Goal: Task Accomplishment & Management: Complete application form

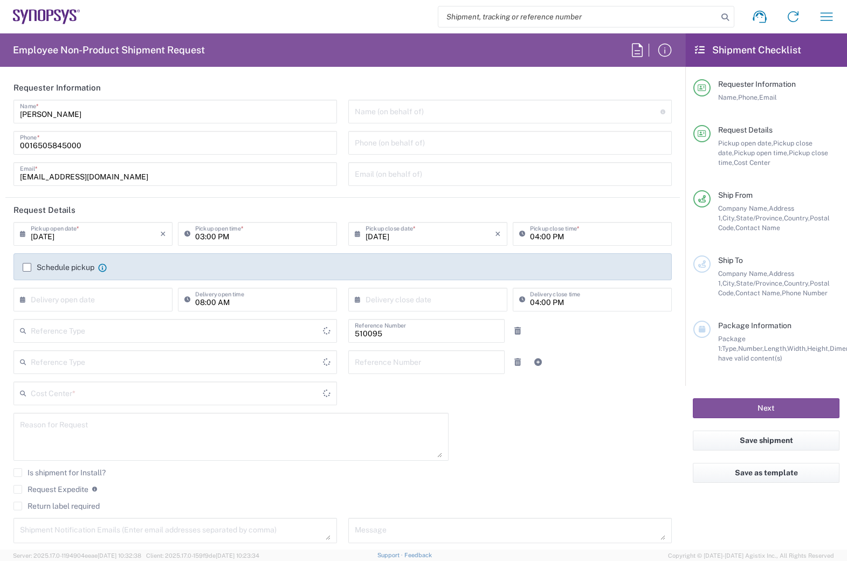
type input "Department"
type input "US01, SG, EM, R&D 510095"
type input "Delivered at Place"
type input "[GEOGRAPHIC_DATA]"
type input "[US_STATE]"
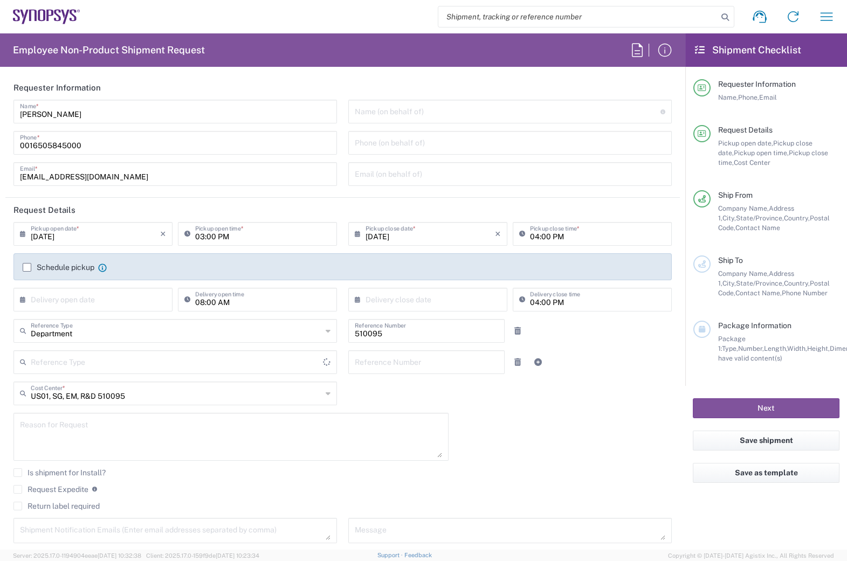
type input "[GEOGRAPHIC_DATA]"
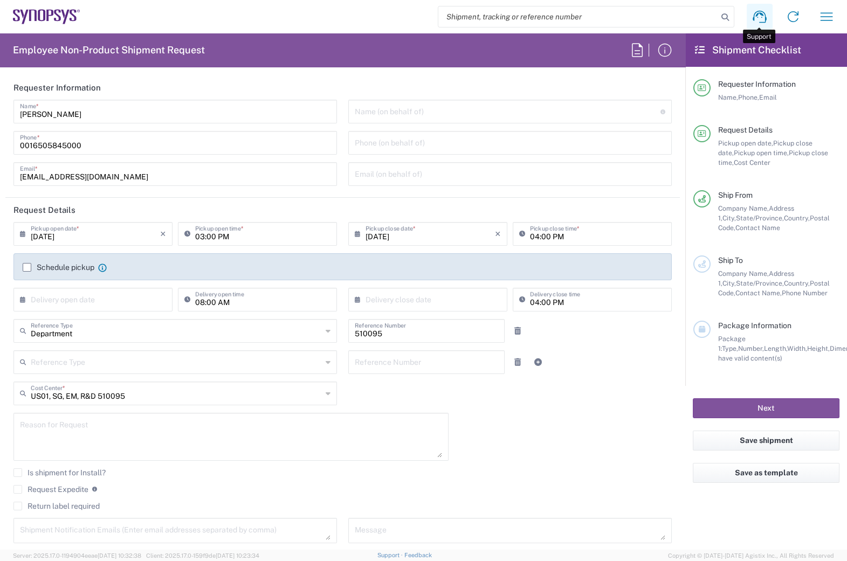
type input "Headquarters USSV"
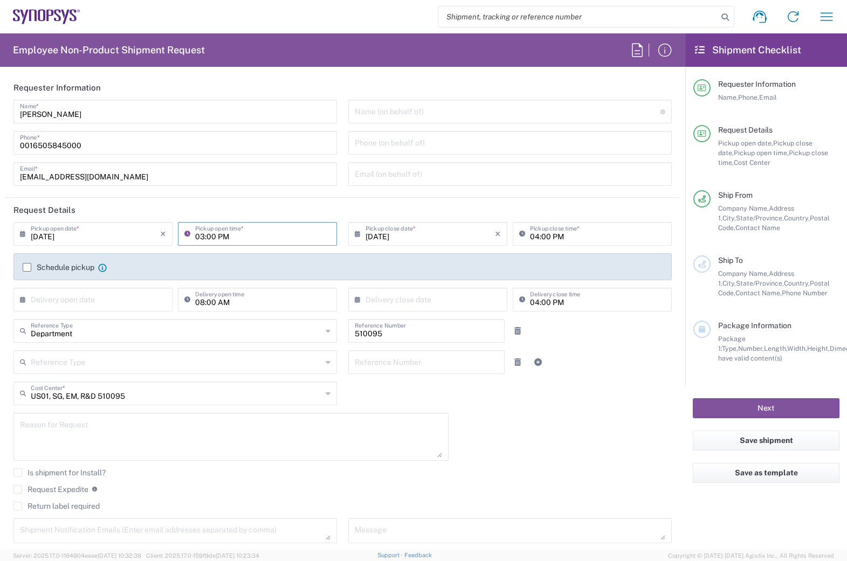
click at [199, 237] on input "03:00 PM" at bounding box center [262, 233] width 135 height 19
click at [210, 235] on input "02:00 PM" at bounding box center [262, 233] width 135 height 19
type input "02:30 PM"
click at [386, 8] on div "Shipment request Shipment tracking Employee non-product shipment request My shi…" at bounding box center [461, 17] width 763 height 26
click at [672, 18] on input "search" at bounding box center [577, 16] width 279 height 20
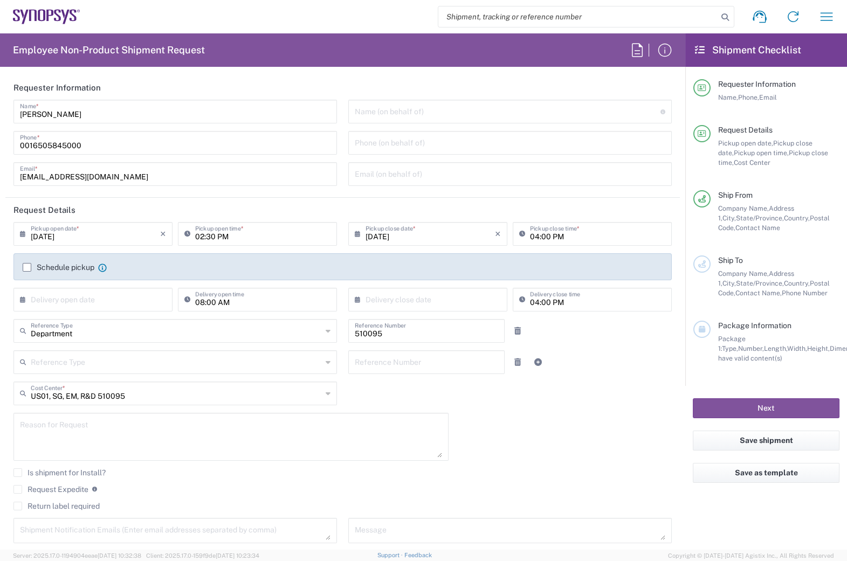
paste input "56513276"
type input "56513276"
click at [728, 18] on icon at bounding box center [724, 17] width 15 height 15
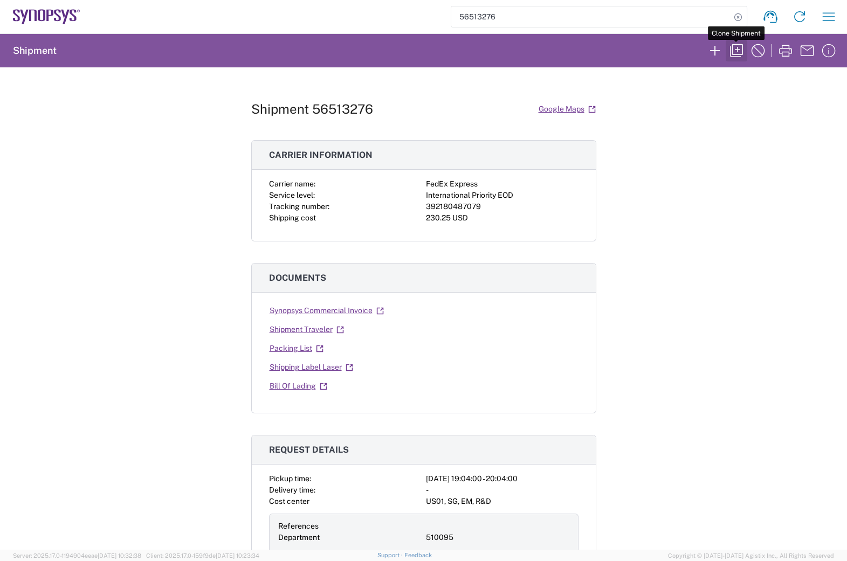
click at [736, 48] on icon "button" at bounding box center [735, 50] width 17 height 17
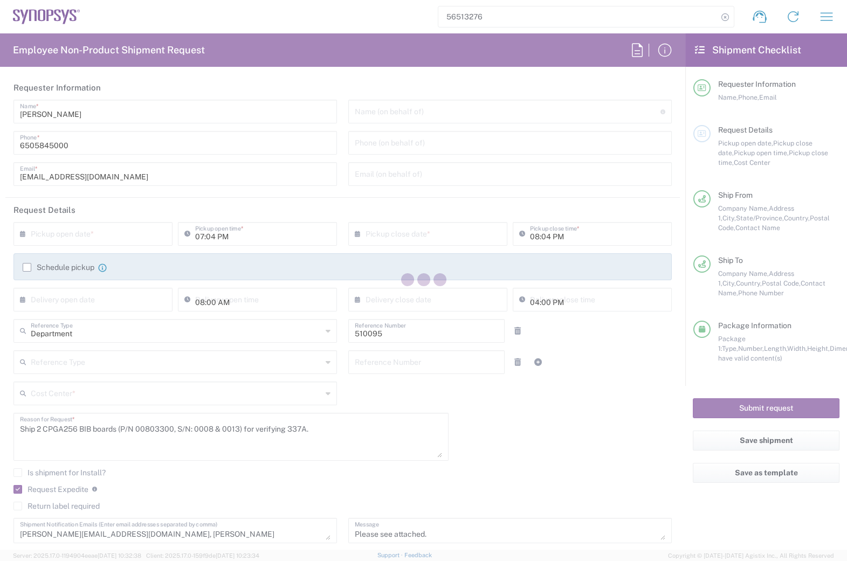
type input "[US_STATE]"
type input "[GEOGRAPHIC_DATA]"
type input "Your Packaging"
type input "US01, SG, EM, R&D 510095"
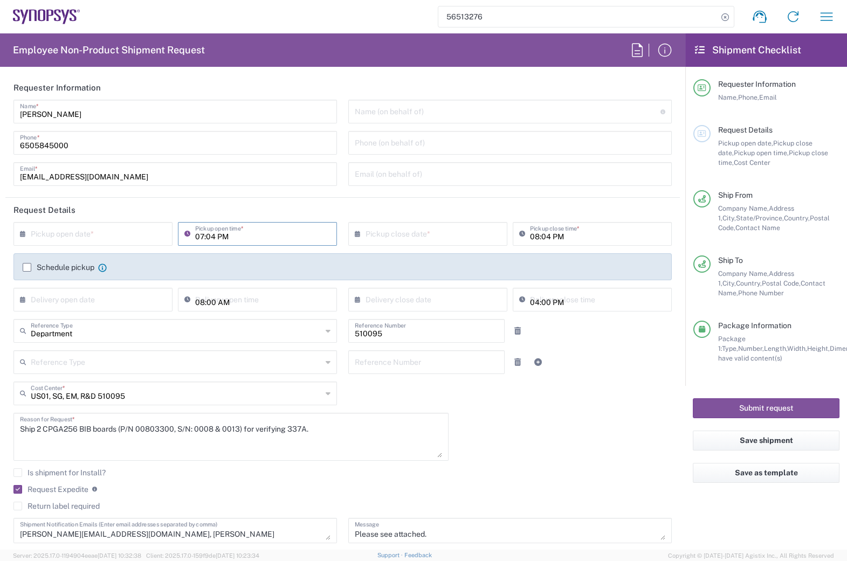
click at [209, 235] on input "07:04 PM" at bounding box center [262, 233] width 135 height 19
click at [207, 238] on input "02:04 PM" at bounding box center [262, 233] width 135 height 19
click at [216, 240] on input "02:04 PM" at bounding box center [262, 233] width 135 height 19
type input "02:30 PM"
click at [566, 236] on input "08:04 PM" at bounding box center [597, 233] width 135 height 19
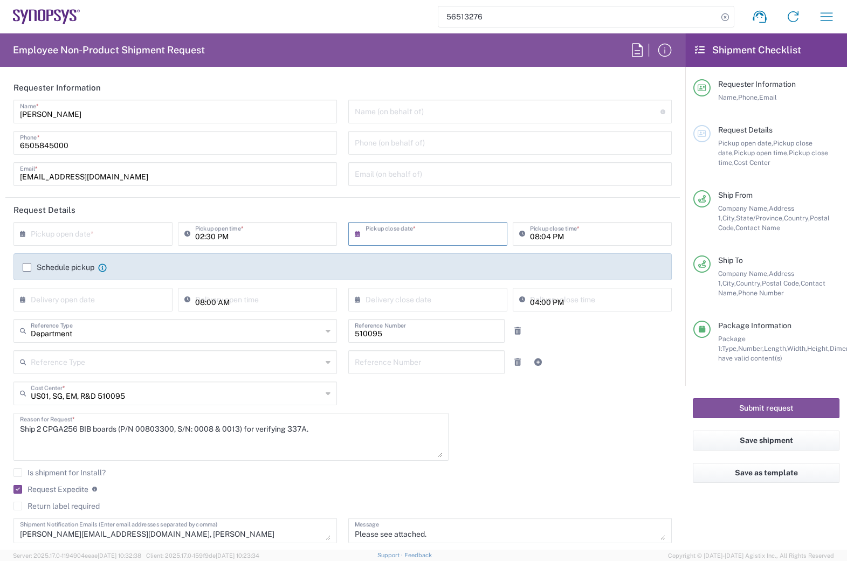
click at [434, 235] on input "text" at bounding box center [429, 233] width 129 height 19
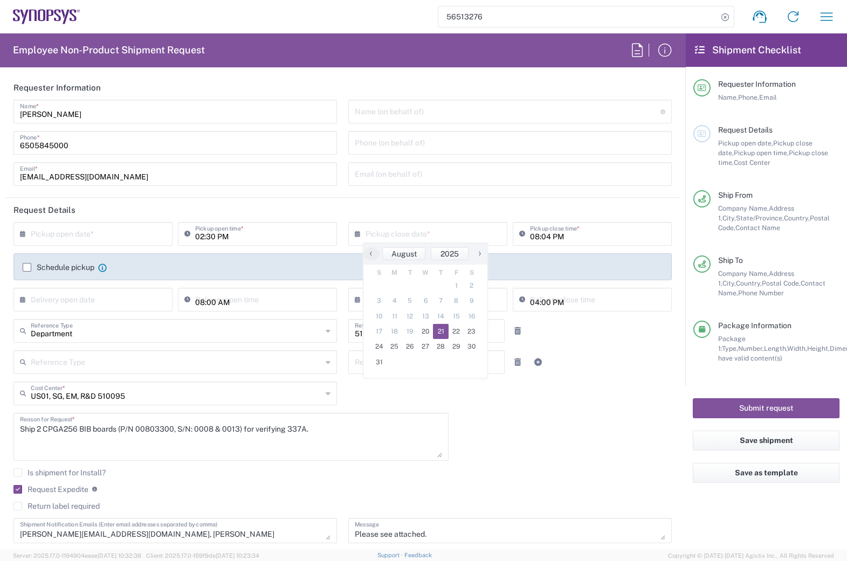
click at [440, 329] on span "21" at bounding box center [441, 331] width 16 height 15
type input "[DATE]"
click at [440, 329] on input "510095" at bounding box center [426, 330] width 143 height 19
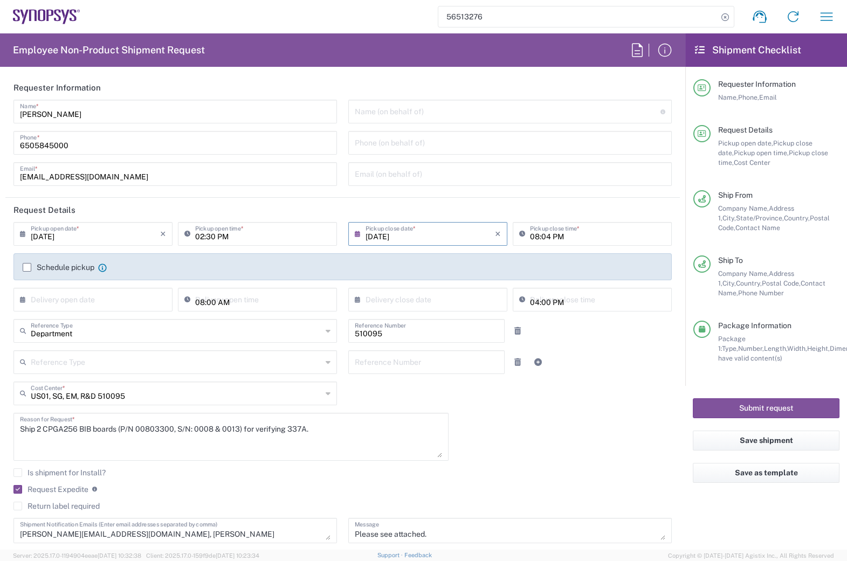
click at [443, 240] on input "[DATE]" at bounding box center [429, 233] width 129 height 19
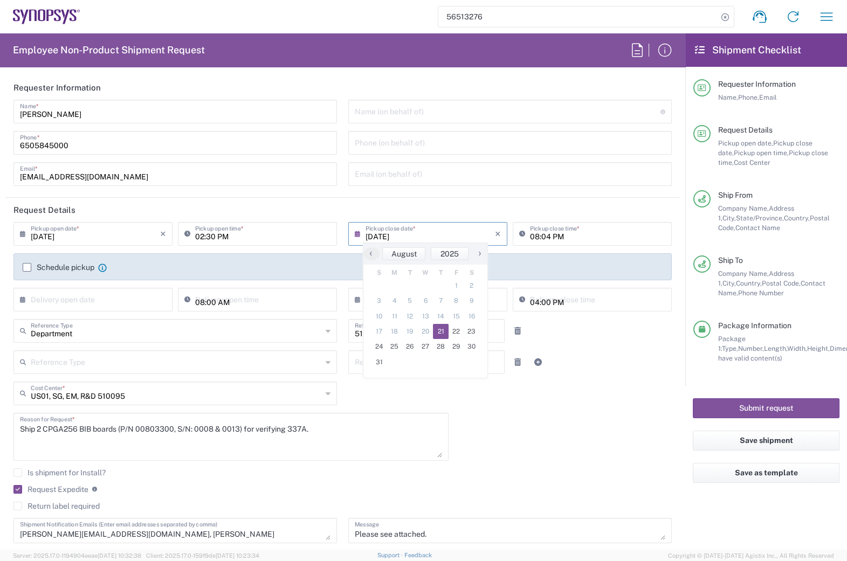
click at [536, 241] on input "08:04 PM" at bounding box center [597, 233] width 135 height 19
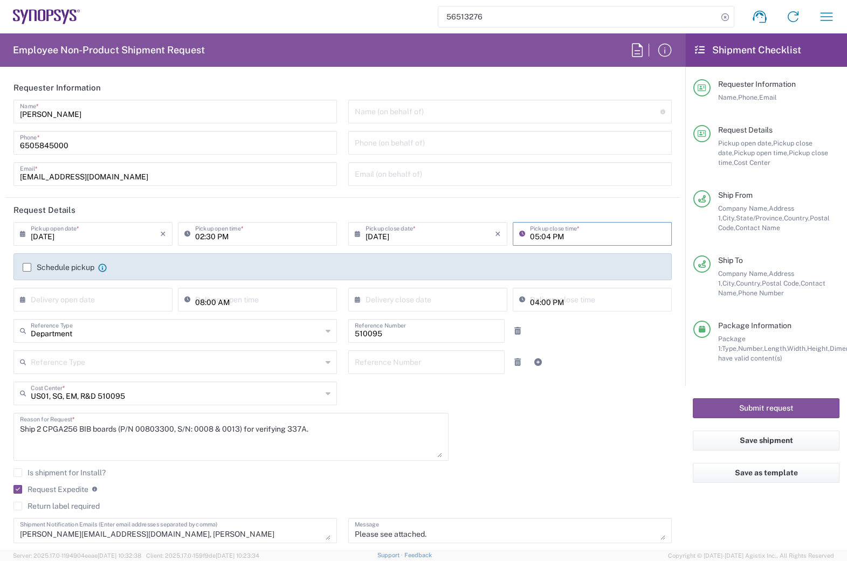
click at [545, 235] on input "05:04 PM" at bounding box center [597, 233] width 135 height 19
type input "05:00 PM"
click at [427, 236] on input "[DATE]" at bounding box center [429, 233] width 129 height 19
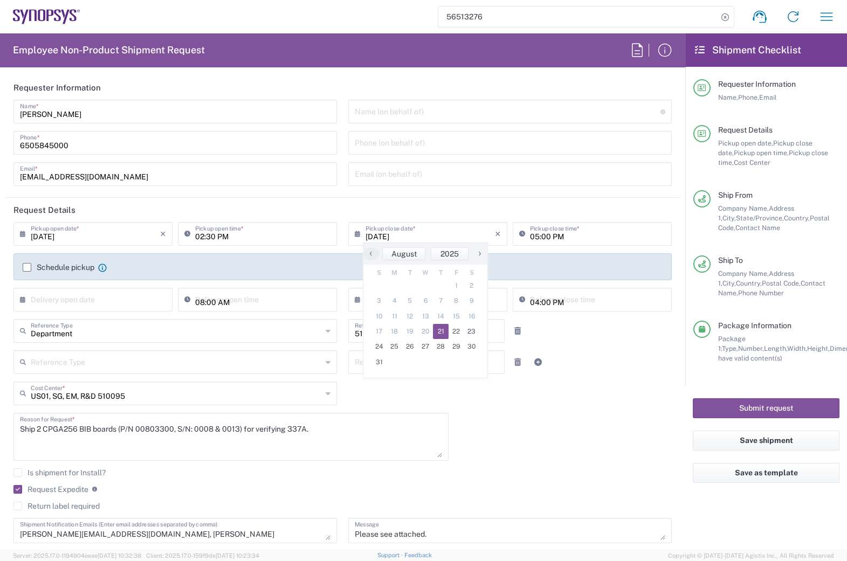
click at [427, 330] on span "20" at bounding box center [426, 331] width 16 height 15
click at [377, 232] on input "[DATE]" at bounding box center [429, 233] width 129 height 19
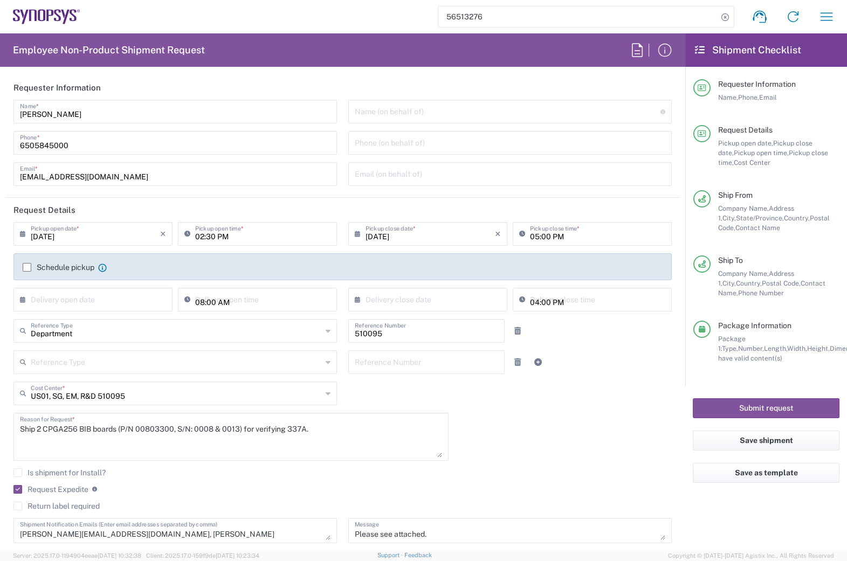
click at [378, 235] on input "[DATE]" at bounding box center [429, 233] width 129 height 19
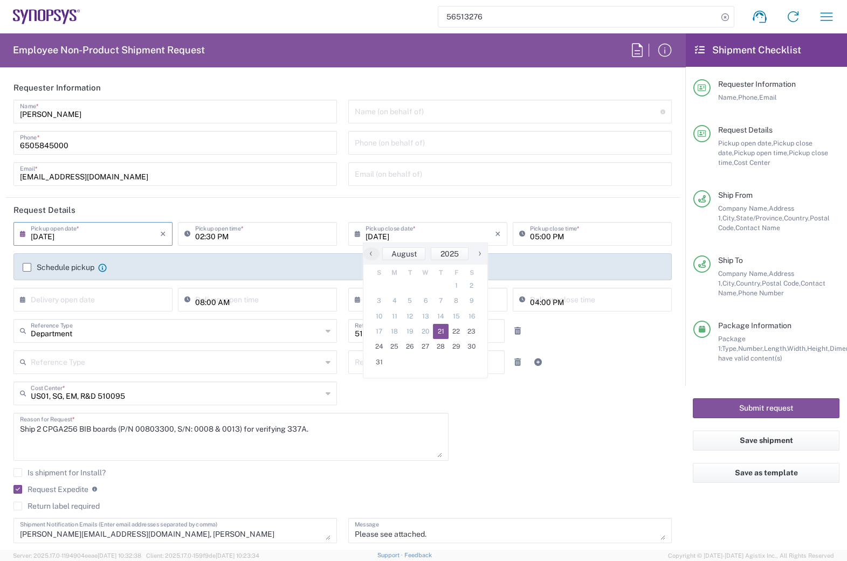
click at [37, 237] on input "[DATE]" at bounding box center [95, 233] width 129 height 19
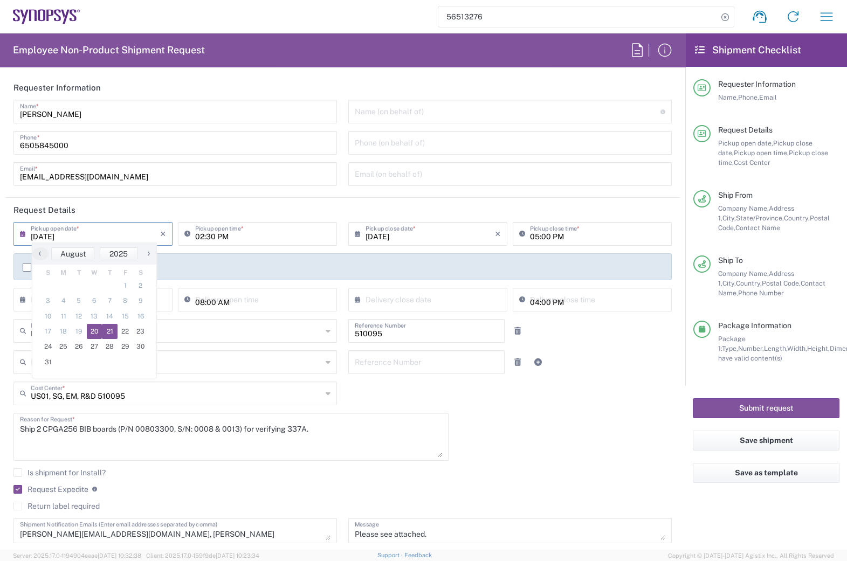
click at [90, 329] on span "20" at bounding box center [95, 331] width 16 height 15
type input "[DATE]"
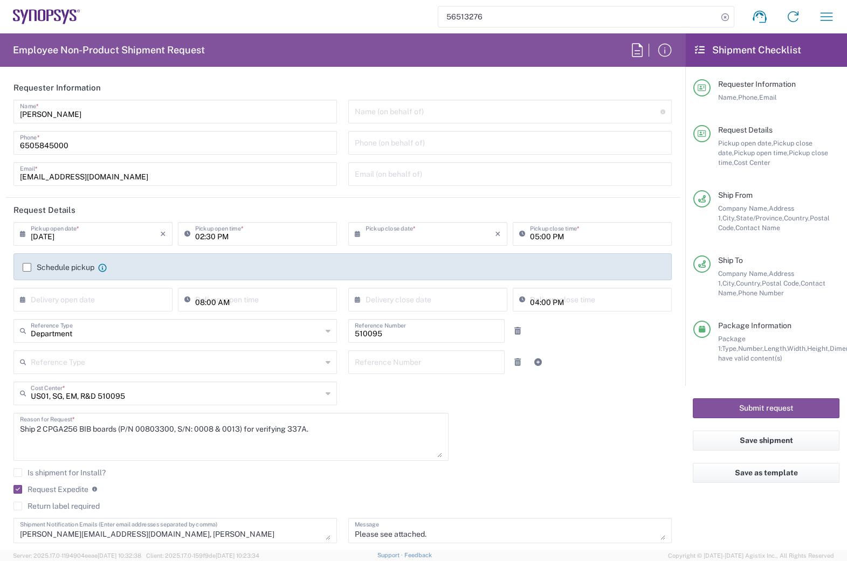
type input "[DATE]"
click at [407, 204] on header "Request Details" at bounding box center [342, 210] width 674 height 24
click at [282, 211] on header "Request Details" at bounding box center [342, 210] width 674 height 24
click at [481, 442] on div "[DATE] × Pickup open date * Cancel Apply 02:30 PM Pickup open time * [DATE] × P…" at bounding box center [342, 386] width 669 height 329
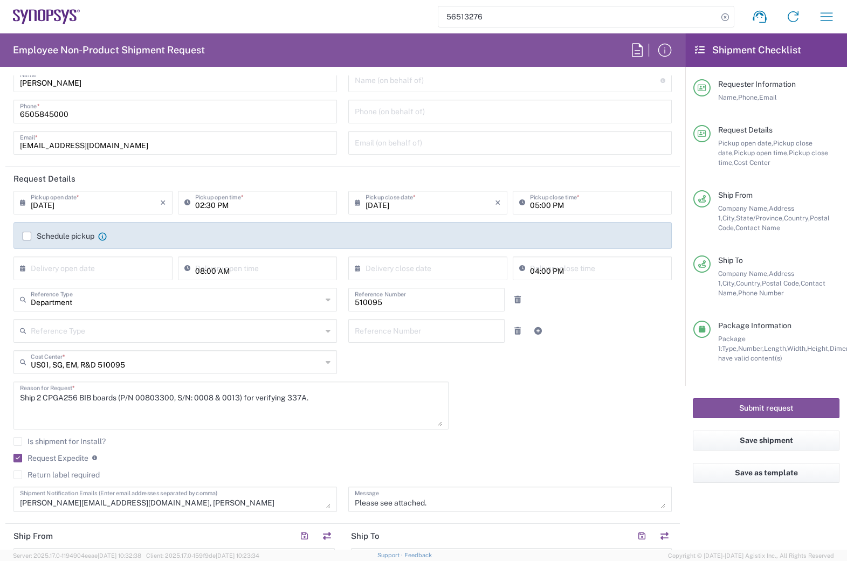
scroll to position [98, 0]
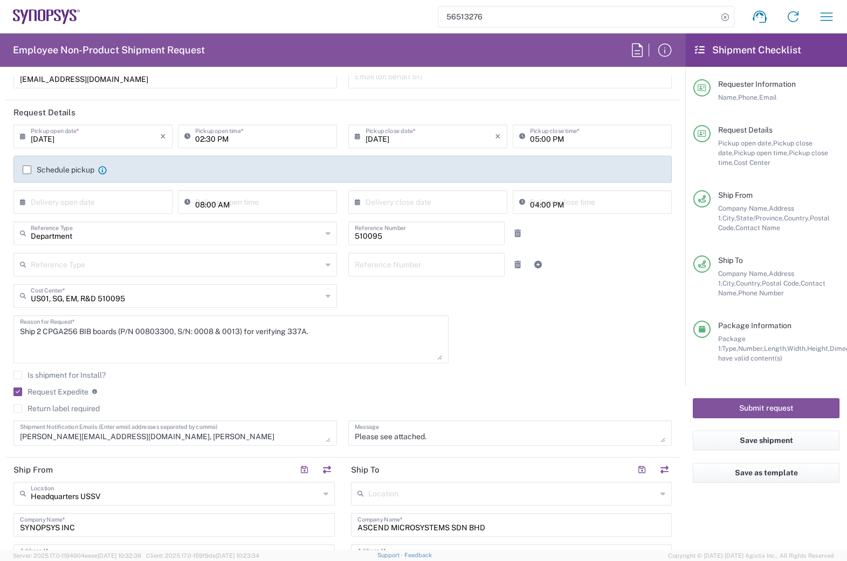
click at [222, 377] on agx-checkbox-control "Is shipment for Install?" at bounding box center [342, 375] width 658 height 9
drag, startPoint x: 504, startPoint y: 334, endPoint x: 493, endPoint y: 328, distance: 12.8
click at [503, 334] on div "[DATE] × Pickup open date * Cancel Apply 02:30 PM Pickup open time * [DATE] × P…" at bounding box center [342, 288] width 669 height 329
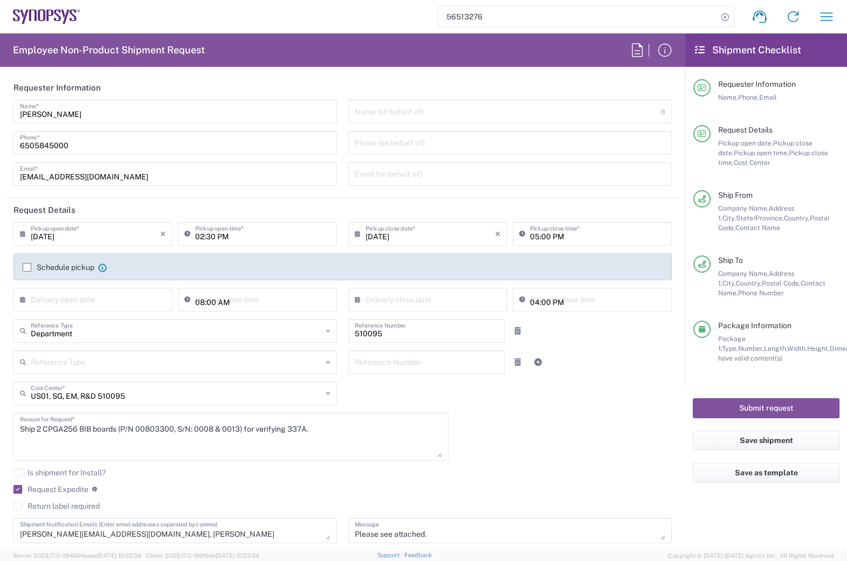
click at [517, 442] on div "[DATE] × Pickup open date * Cancel Apply 02:30 PM Pickup open time * [DATE] × P…" at bounding box center [342, 386] width 669 height 329
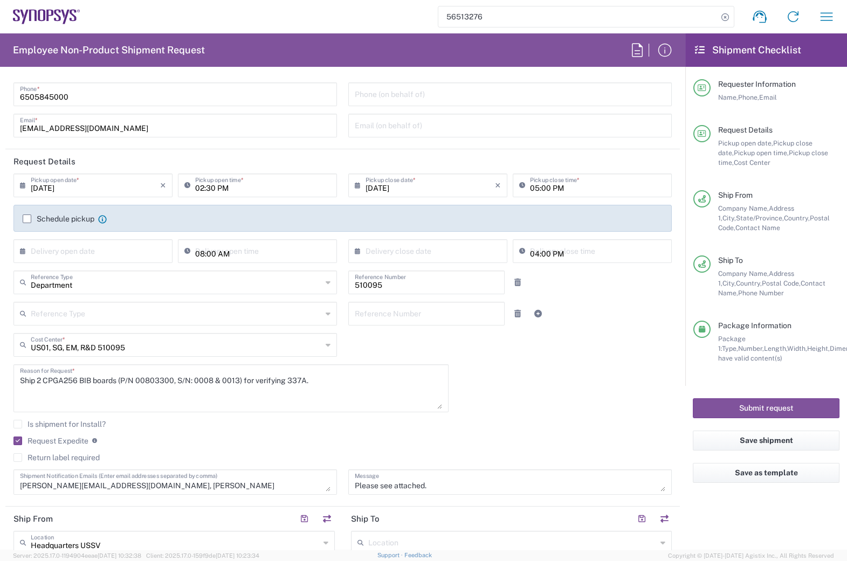
click at [39, 380] on textarea "Ship 2 CPGA256 BIB boards (P/N 00803300, S/N: 0008 & 0013) for verifying 337A." at bounding box center [231, 388] width 422 height 41
click at [212, 379] on textarea "Ship 4 CPGA256 BIB boards (P/N 00803300, S/N: 0008 & 0013) for verifying 337A." at bounding box center [231, 388] width 422 height 41
drag, startPoint x: 231, startPoint y: 381, endPoint x: 242, endPoint y: 379, distance: 11.4
click at [242, 379] on textarea "Ship 4 CPGA256 BIB boards (P/N 00803300, S/N: 0004 & 0013) for verifying 337A." at bounding box center [231, 388] width 422 height 41
drag, startPoint x: 197, startPoint y: 382, endPoint x: 241, endPoint y: 377, distance: 44.4
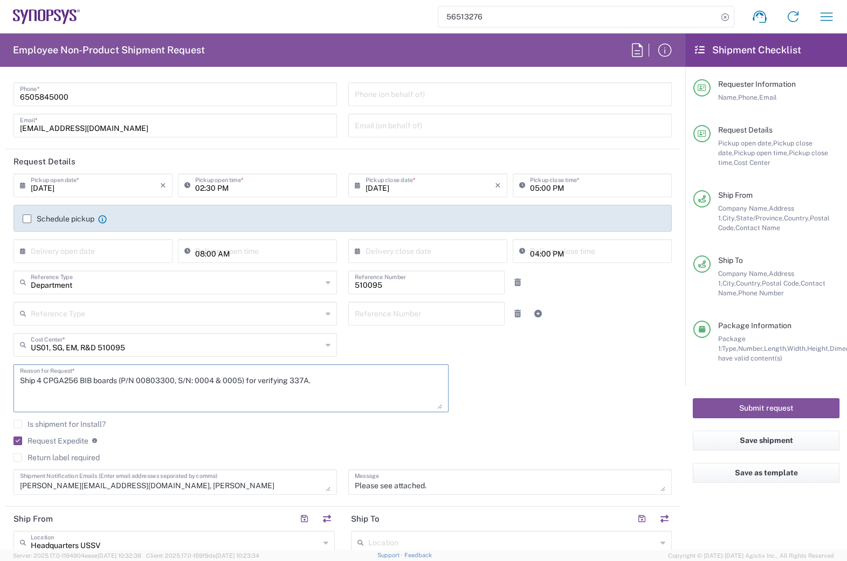
click at [241, 377] on textarea "Ship 4 CPGA256 BIB boards (P/N 00803300, S/N: 0004 & 0005) for verifying 337A." at bounding box center [231, 388] width 422 height 41
click at [241, 379] on textarea "Ship 4 CPGA256 BIB boards (P/N 00803300, S/N: 0004 & 0005) for verifying 337A." at bounding box center [231, 388] width 422 height 41
paste textarea "0004 & 0005"
click at [264, 381] on textarea "Ship 4 CPGA256 BIB boards (P/N 00803300, S/N: 0004 & 0005 & 0004 & 0005) for ve…" at bounding box center [231, 388] width 422 height 41
click at [295, 377] on textarea "Ship 4 CPGA256 BIB boards (P/N 00803300, S/N: 0004 & 0005 & 0006 & 0005) for ve…" at bounding box center [231, 388] width 422 height 41
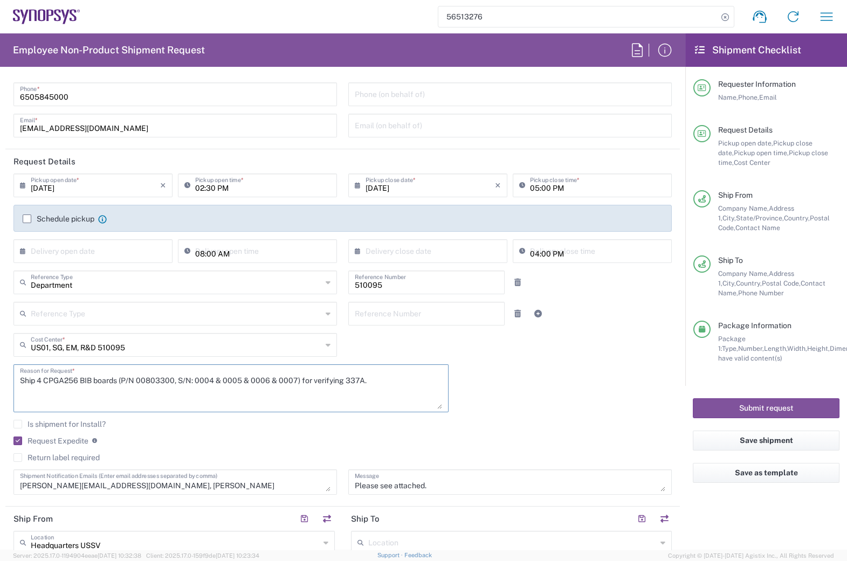
click at [499, 386] on div "[DATE] × Pickup open date * Cancel Apply 02:30 PM Pickup open time * [DATE] × P…" at bounding box center [342, 338] width 669 height 329
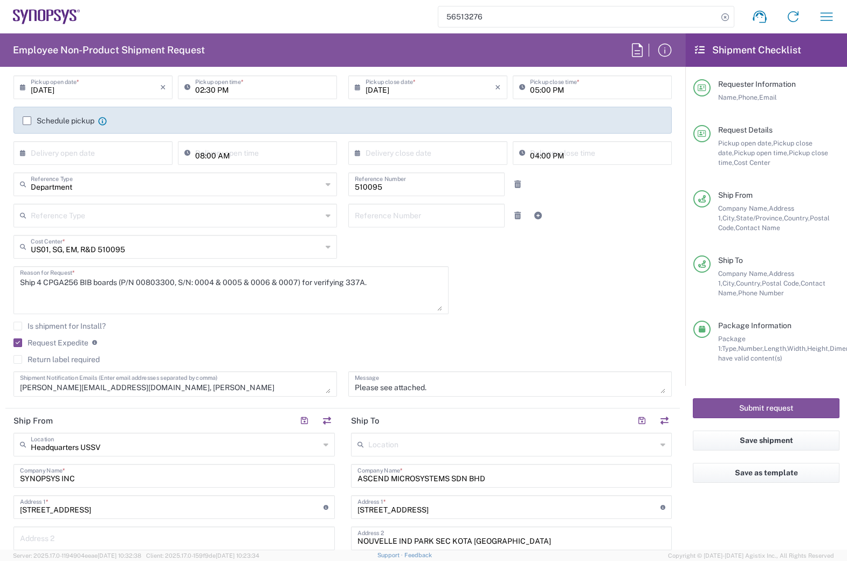
scroll to position [196, 0]
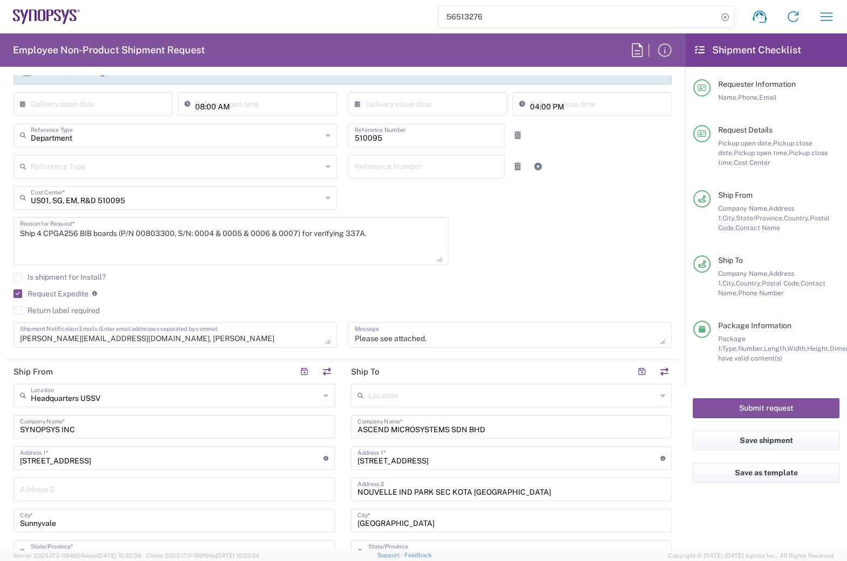
click at [198, 274] on agx-checkbox-control "Is shipment for Install?" at bounding box center [342, 277] width 658 height 9
drag, startPoint x: 312, startPoint y: 233, endPoint x: 362, endPoint y: 233, distance: 50.1
click at [362, 233] on textarea "Ship 4 CPGA256 BIB boards (P/N 00803300, S/N: 0004 & 0005 & 0006 & 0007) for ve…" at bounding box center [231, 240] width 422 height 41
click at [469, 259] on div "[DATE] × Pickup open date * Cancel Apply 02:30 PM Pickup open time * [DATE] × P…" at bounding box center [342, 190] width 669 height 329
click at [178, 283] on div "Is shipment for Install?" at bounding box center [342, 281] width 658 height 16
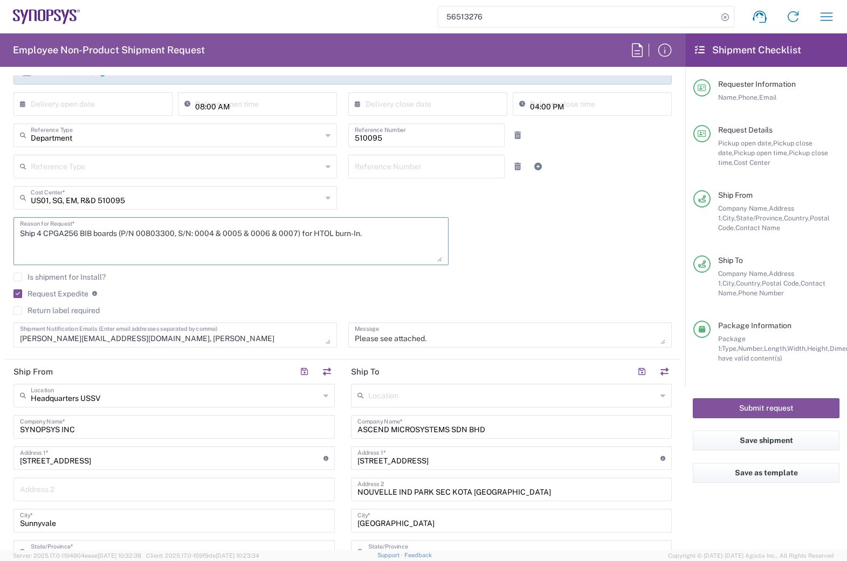
drag, startPoint x: 20, startPoint y: 230, endPoint x: 418, endPoint y: 231, distance: 397.7
click at [393, 231] on textarea "Ship 4 CPGA256 BIB boards (P/N 00803300, S/N: 0004 & 0005 & 0006 & 0007) for HT…" at bounding box center [231, 240] width 422 height 41
click at [510, 238] on div "[DATE] × Pickup open date * Cancel Apply 02:30 PM Pickup open time * [DATE] × P…" at bounding box center [342, 190] width 669 height 329
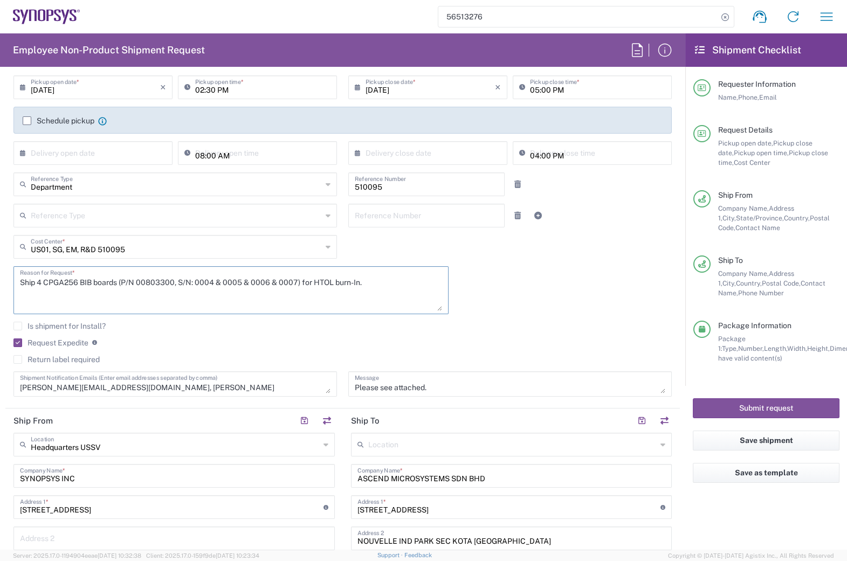
drag, startPoint x: 334, startPoint y: 282, endPoint x: 358, endPoint y: 282, distance: 24.2
click at [358, 282] on textarea "Ship 4 CPGA256 BIB boards (P/N 00803300, S/N: 0004 & 0005 & 0006 & 0007) for HT…" at bounding box center [231, 289] width 422 height 41
type textarea "Ship 4 CPGA256 BIB boards (P/N 00803300, S/N: 0004 & 0005 & 0006 & 0007) for HT…"
click at [519, 253] on div "[DATE] × Pickup open date * Cancel Apply 02:30 PM Pickup open time * [DATE] × P…" at bounding box center [342, 239] width 669 height 329
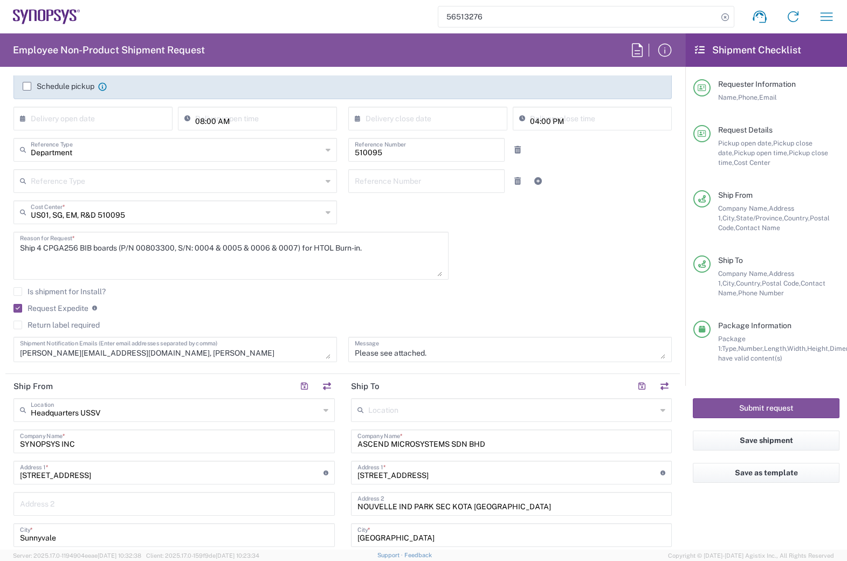
scroll to position [196, 0]
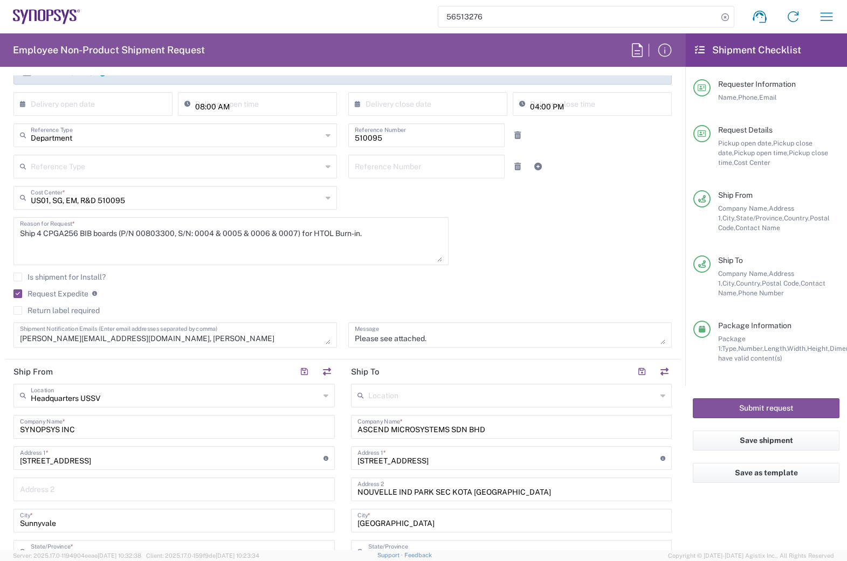
click at [218, 336] on textarea "[PERSON_NAME][EMAIL_ADDRESS][DOMAIN_NAME], [PERSON_NAME][EMAIL_ADDRESS][DOMAIN_…" at bounding box center [175, 334] width 310 height 19
click at [219, 337] on textarea "[PERSON_NAME][EMAIL_ADDRESS][DOMAIN_NAME], [PERSON_NAME][EMAIL_ADDRESS][DOMAIN_…" at bounding box center [175, 334] width 310 height 19
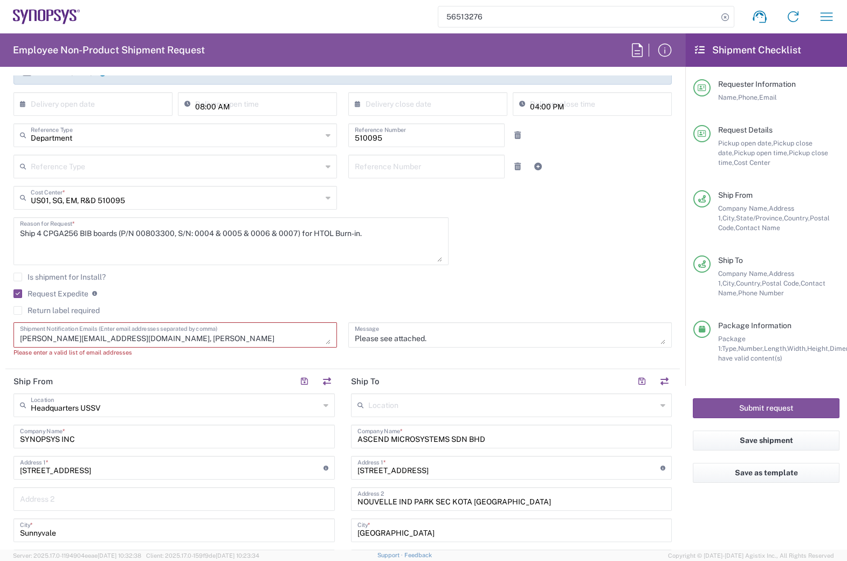
paste textarea "[EMAIL_ADDRESS][DOMAIN_NAME]"
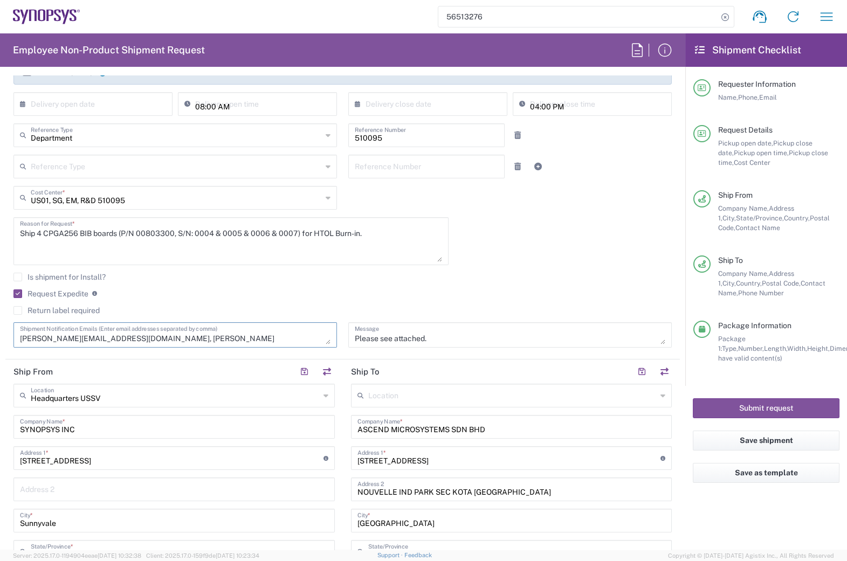
type textarea "[PERSON_NAME][EMAIL_ADDRESS][DOMAIN_NAME], [PERSON_NAME][EMAIL_ADDRESS][DOMAIN_…"
click at [408, 299] on div "Request Expedite If expedite is checked you will be unable to rate and book thi…" at bounding box center [342, 297] width 658 height 17
click at [442, 283] on div "Is shipment for Install?" at bounding box center [342, 281] width 658 height 16
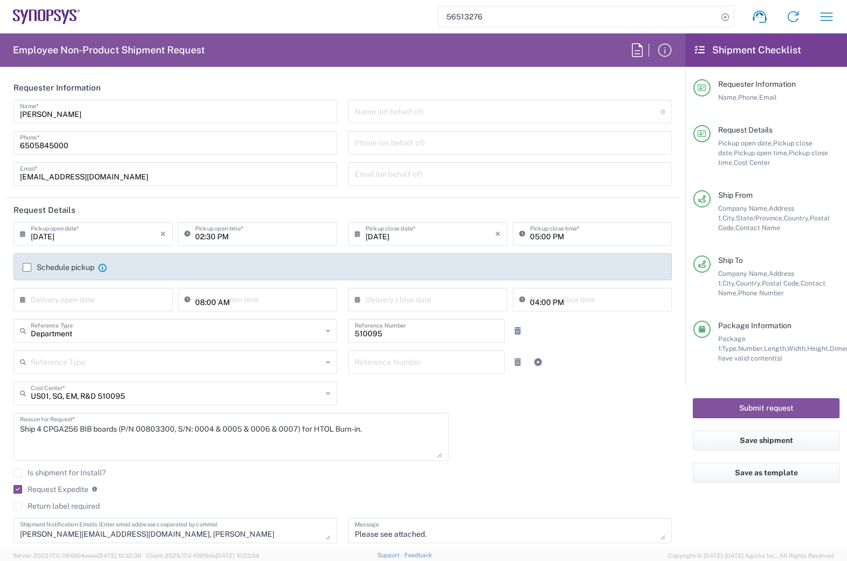
scroll to position [98, 0]
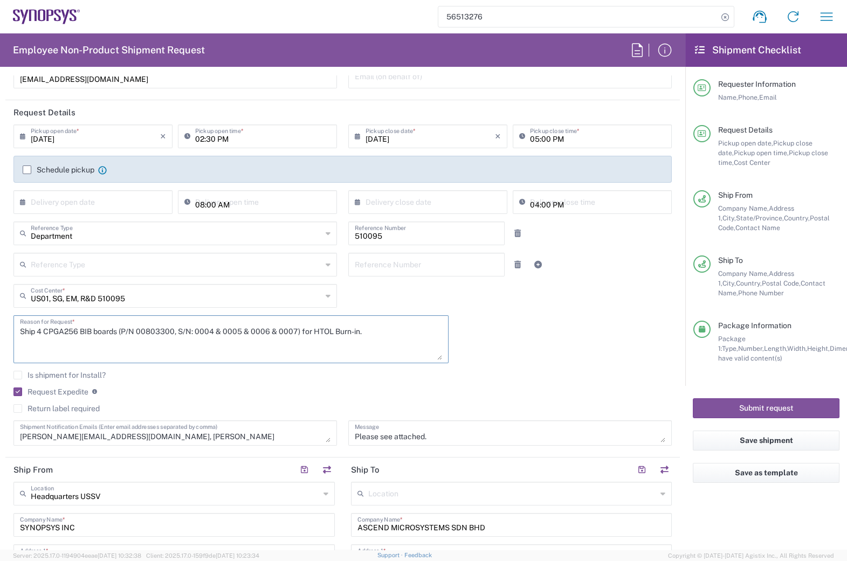
drag, startPoint x: 45, startPoint y: 330, endPoint x: 298, endPoint y: 331, distance: 253.3
click at [298, 331] on textarea "Ship 4 CPGA256 BIB boards (P/N 00803300, S/N: 0004 & 0005 & 0006 & 0007) for HT…" at bounding box center [231, 338] width 422 height 41
click at [377, 432] on textarea "Please see attached. -[GEOGRAPHIC_DATA]" at bounding box center [510, 433] width 310 height 19
drag, startPoint x: 440, startPoint y: 436, endPoint x: 418, endPoint y: 438, distance: 21.6
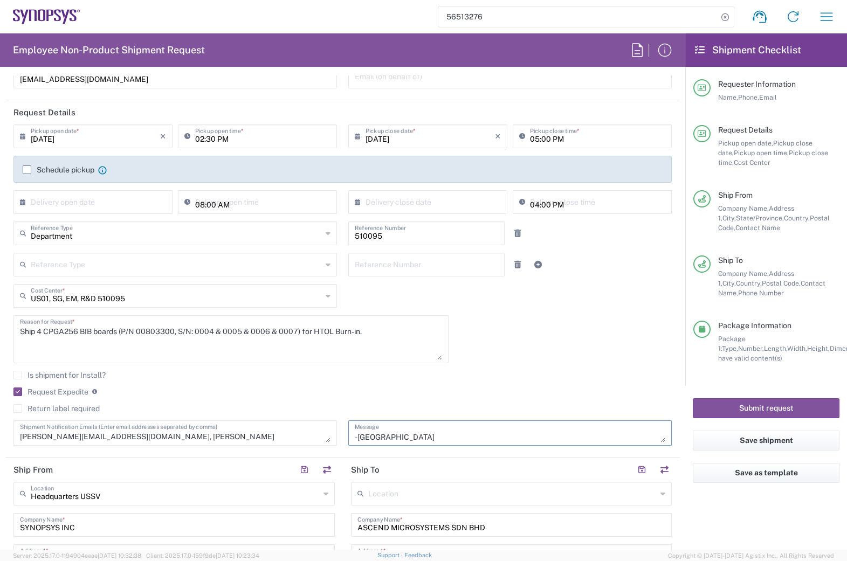
click at [418, 438] on textarea "Please see attached. -[GEOGRAPHIC_DATA]" at bounding box center [510, 433] width 310 height 19
drag, startPoint x: 434, startPoint y: 434, endPoint x: 336, endPoint y: 432, distance: 98.6
click at [336, 432] on div "[DATE] × Pickup open date * Cancel Apply 02:30 PM Pickup open time * [DATE] × P…" at bounding box center [342, 288] width 669 height 329
paste textarea "CPGA256 BIB boards (P/N 00803300, S/N: 0004 & 0005 & 0006 & 0007)"
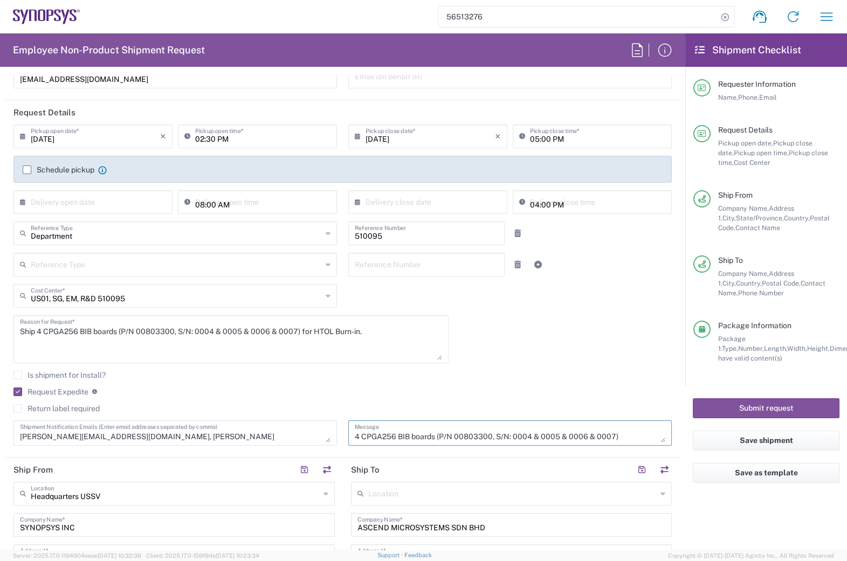
type textarea "4 CPGA256 BIB boards (P/N 00803300, S/N: 0004 & 0005 & 0006 & 0007)"
click at [247, 382] on div "Is shipment for Install?" at bounding box center [342, 379] width 658 height 16
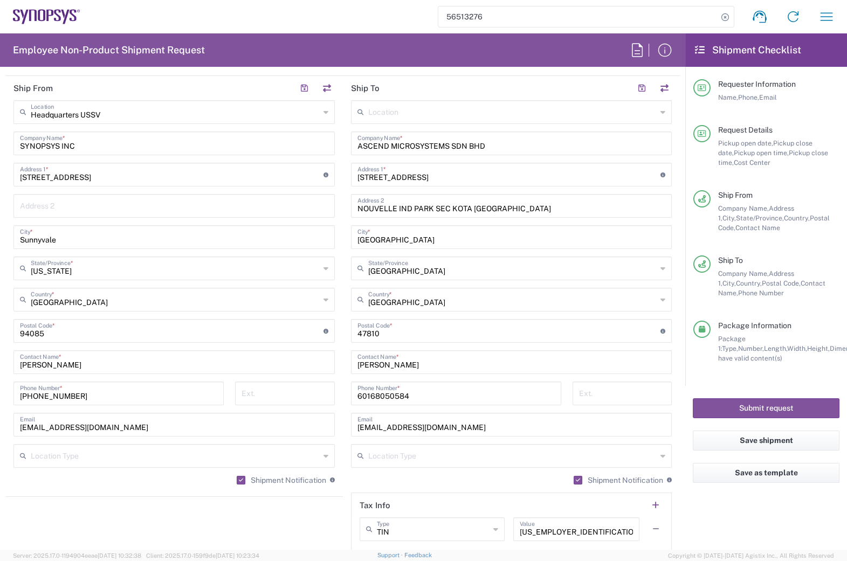
scroll to position [539, 0]
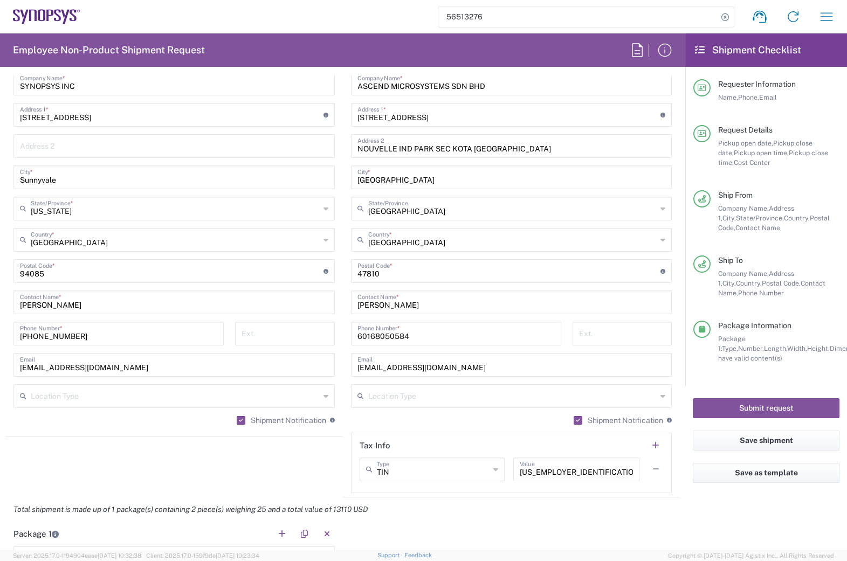
click at [241, 467] on agx-shipment-stop-widget "Ship From Headquarters USSV Location Headquarters [GEOGRAPHIC_DATA] Agrate Bria…" at bounding box center [173, 256] width 337 height 481
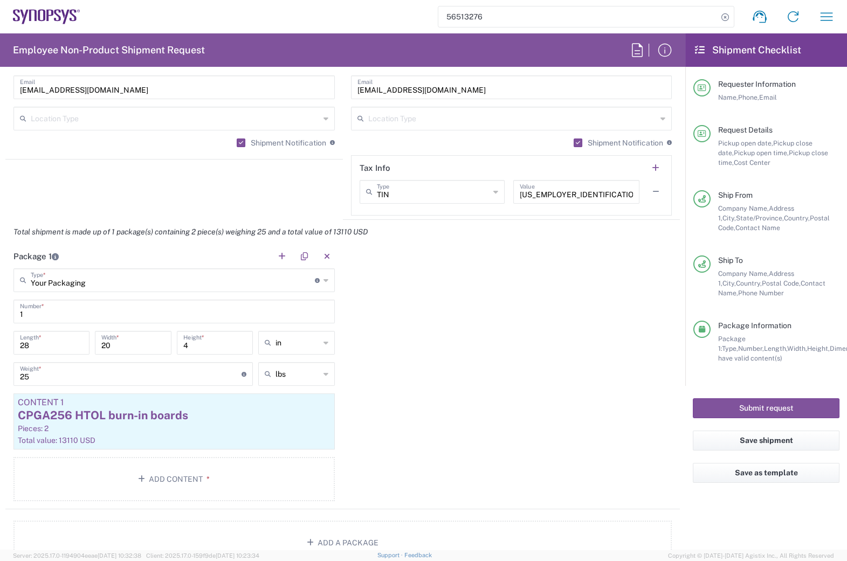
scroll to position [833, 0]
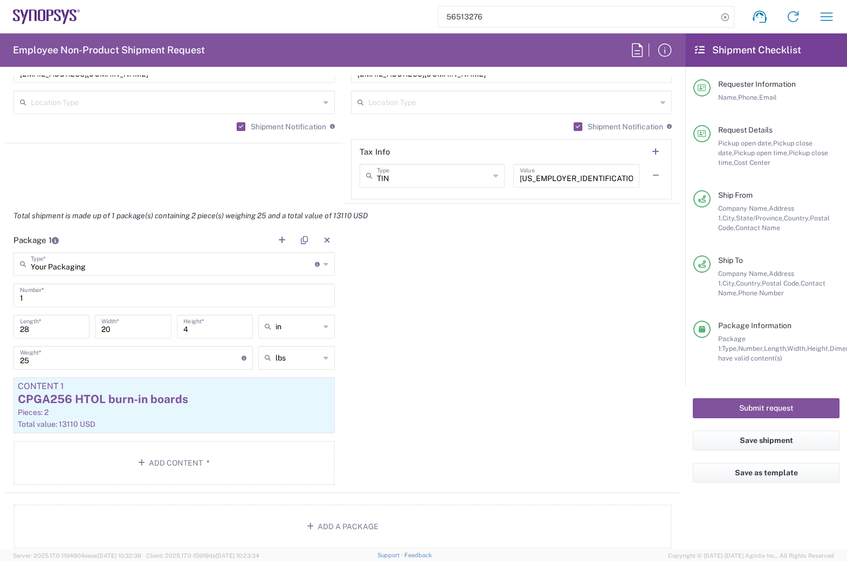
click at [394, 303] on div "Package 1 Your Packaging Type * Material used to package goods Your Packaging B…" at bounding box center [342, 360] width 674 height 265
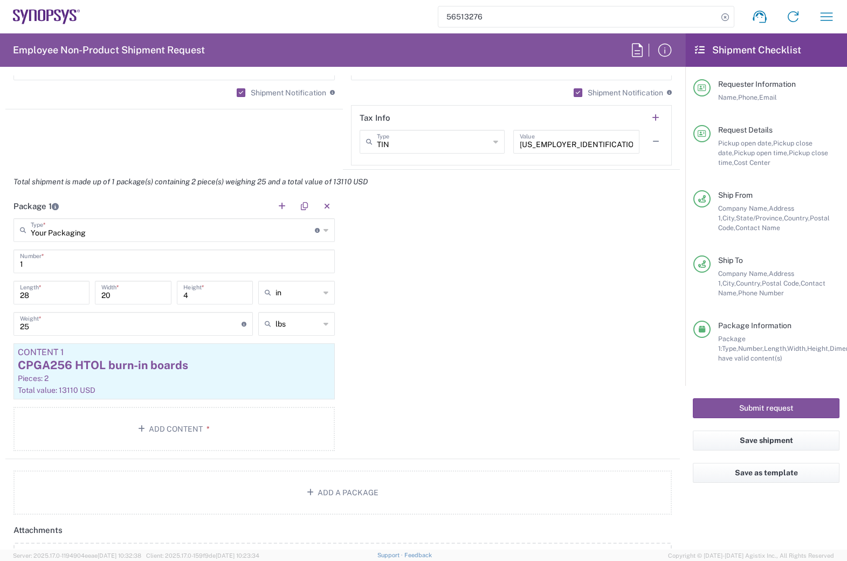
scroll to position [882, 0]
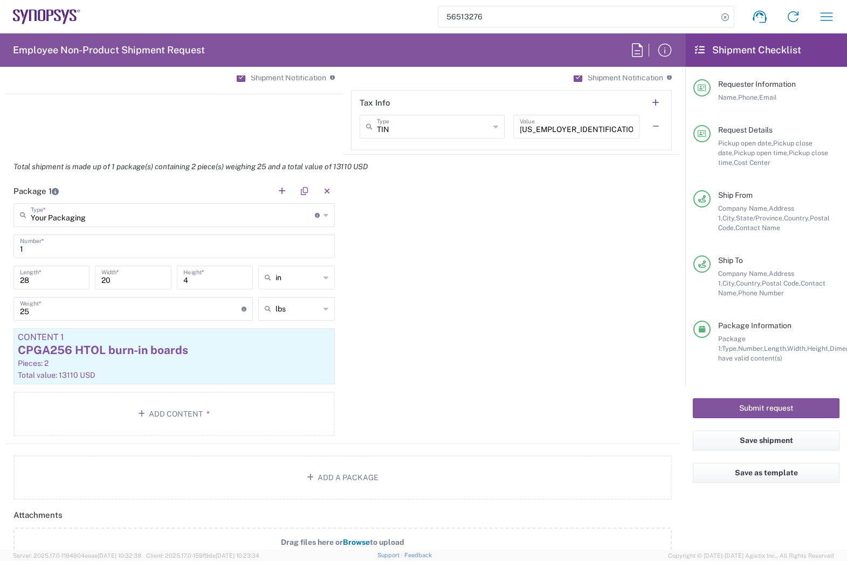
click at [403, 279] on div "Package 1 Your Packaging Type * Material used to package goods Your Packaging B…" at bounding box center [342, 311] width 674 height 265
drag, startPoint x: 192, startPoint y: 279, endPoint x: 169, endPoint y: 276, distance: 23.3
click at [177, 278] on div "4 Height *" at bounding box center [215, 278] width 76 height 24
type input "10"
click at [48, 282] on input "28" at bounding box center [51, 276] width 63 height 19
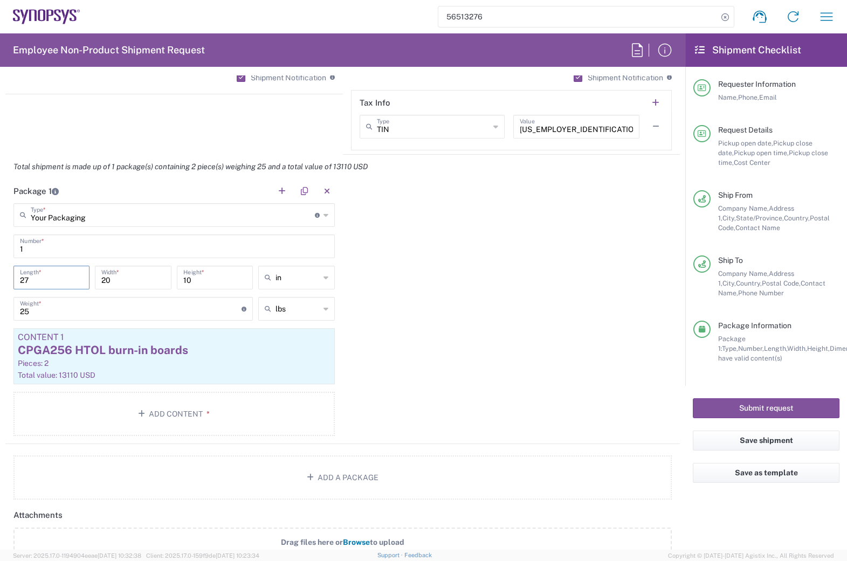
type input "27"
click at [383, 308] on div "Package 1 Your Packaging Type * Material used to package goods Your Packaging B…" at bounding box center [342, 311] width 674 height 265
click at [378, 321] on div "Package 1 Your Packaging Type * Material used to package goods Your Packaging B…" at bounding box center [342, 311] width 674 height 265
click at [371, 292] on div "Package 1 Your Packaging Type * Material used to package goods Your Packaging B…" at bounding box center [342, 311] width 674 height 265
click at [366, 327] on div "Package 1 Your Packaging Type * Material used to package goods Your Packaging B…" at bounding box center [342, 311] width 674 height 265
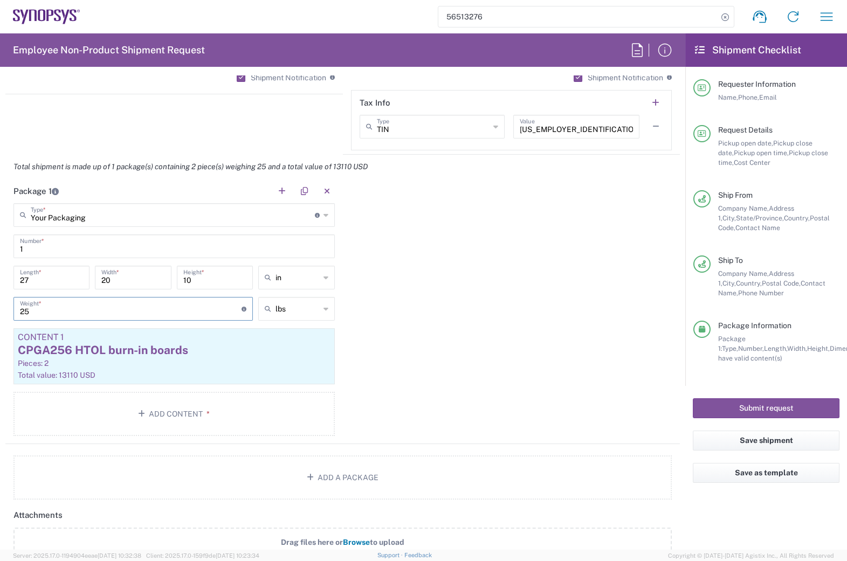
drag, startPoint x: 37, startPoint y: 311, endPoint x: 4, endPoint y: 307, distance: 33.2
click at [4, 307] on form "Requester Information [PERSON_NAME] Name * [PHONE_NUMBER] Phone * [EMAIL_ADDRES…" at bounding box center [342, 312] width 685 height 474
type input "47"
click at [394, 289] on div "Package 1 Your Packaging Type * Material used to package goods Your Packaging B…" at bounding box center [342, 311] width 674 height 265
click at [147, 354] on div "CPGA256 HTOL burn-in boards" at bounding box center [174, 350] width 313 height 16
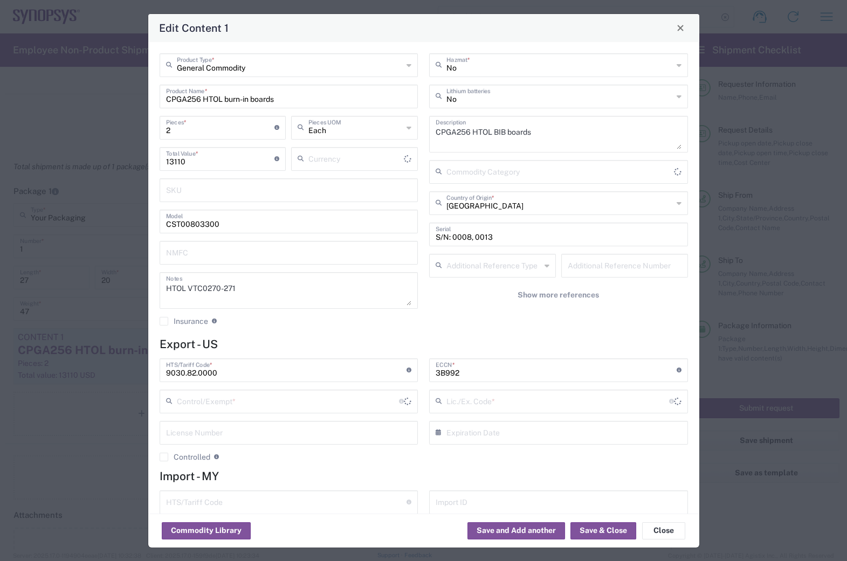
type input "US Dollar"
type input "BIS"
type input "NLR - No License Required"
drag, startPoint x: 171, startPoint y: 128, endPoint x: 157, endPoint y: 128, distance: 13.5
click at [157, 128] on div "2 Pieces * Number of pieces inside all the packages" at bounding box center [223, 131] width 132 height 31
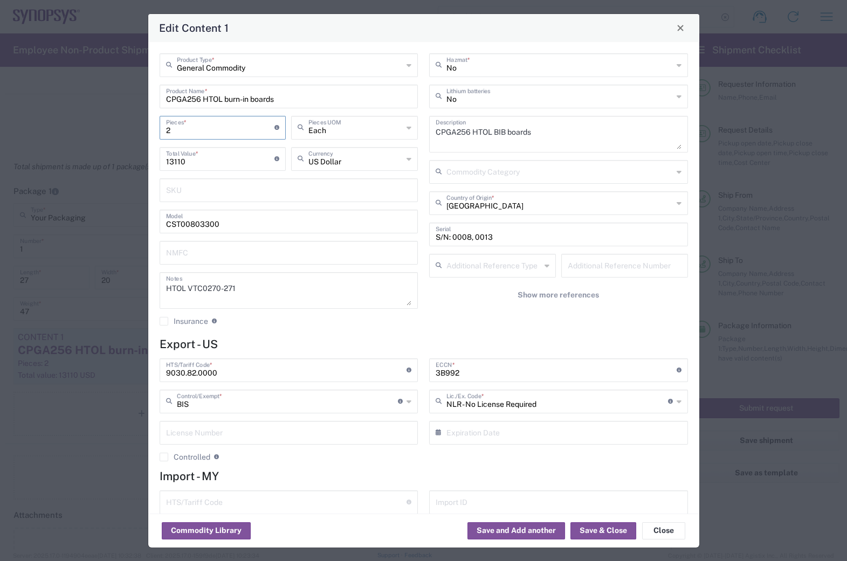
type input "4"
type input "26220"
type input "4"
click at [335, 39] on div "Edit Content 1" at bounding box center [423, 28] width 551 height 28
click at [249, 287] on textarea "HTOL VTC0270-271" at bounding box center [289, 290] width 246 height 30
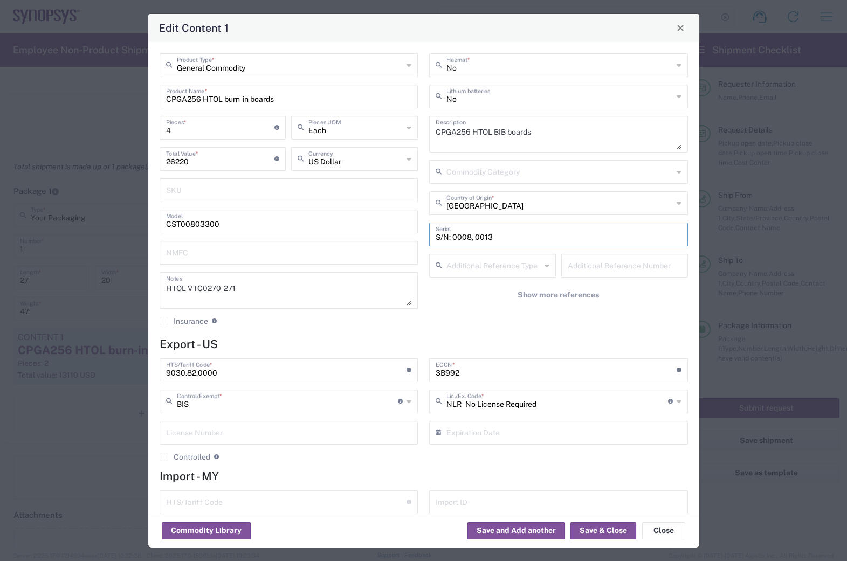
click at [466, 235] on input "S/N: 0008, 0013" at bounding box center [558, 233] width 246 height 19
type input "S/N: 0004, 0005, 0006, 0007"
click at [593, 529] on button "Save & Close" at bounding box center [603, 530] width 66 height 17
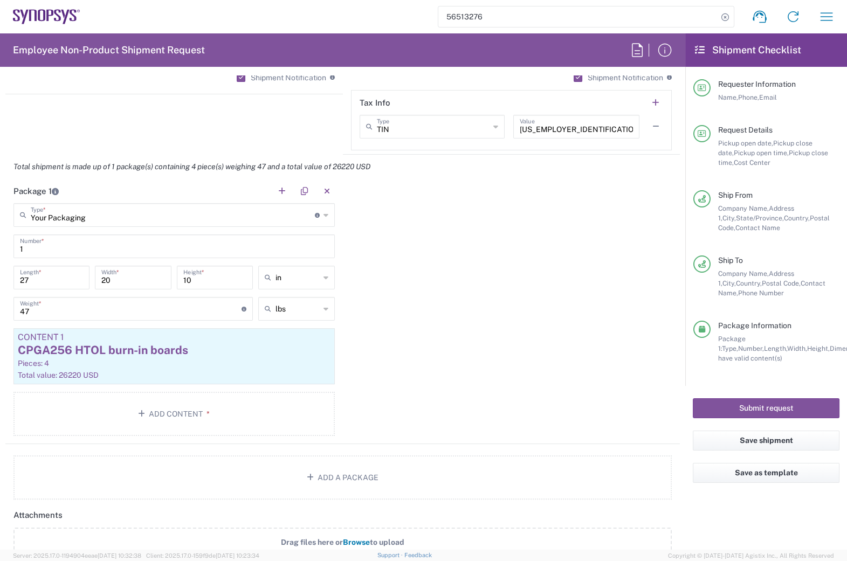
click at [405, 344] on div "Package 1 Your Packaging Type * Material used to package goods Your Packaging B…" at bounding box center [342, 311] width 674 height 265
click at [359, 198] on div "Package 1 Your Packaging Type * Material used to package goods Your Packaging B…" at bounding box center [342, 311] width 674 height 265
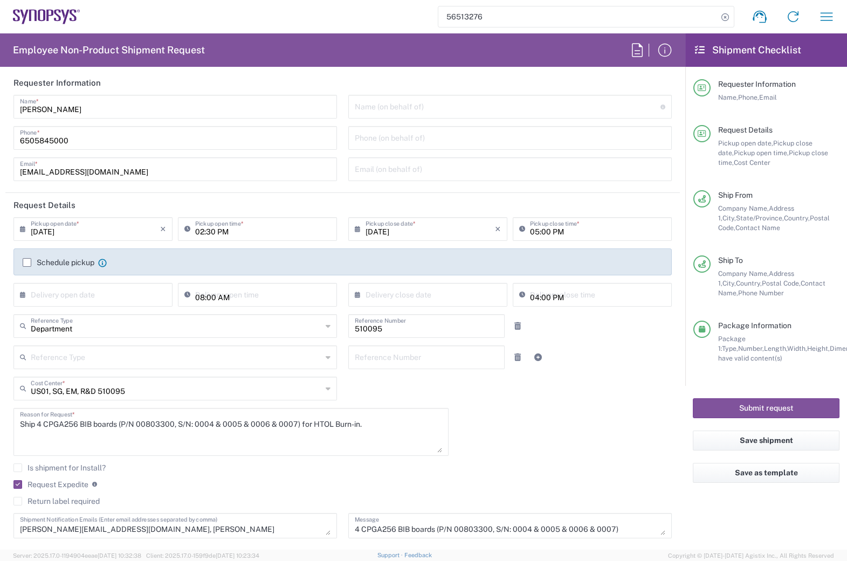
scroll to position [0, 0]
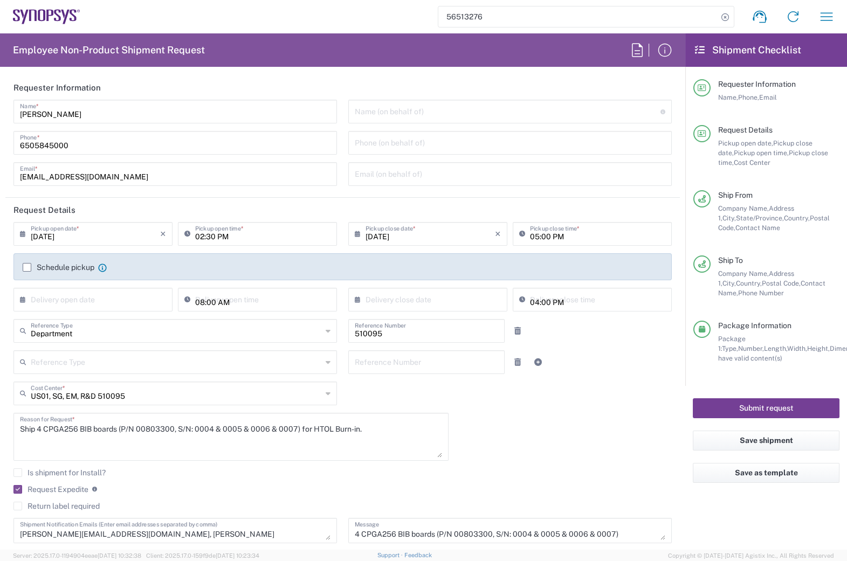
click at [759, 408] on button "Submit request" at bounding box center [765, 408] width 147 height 20
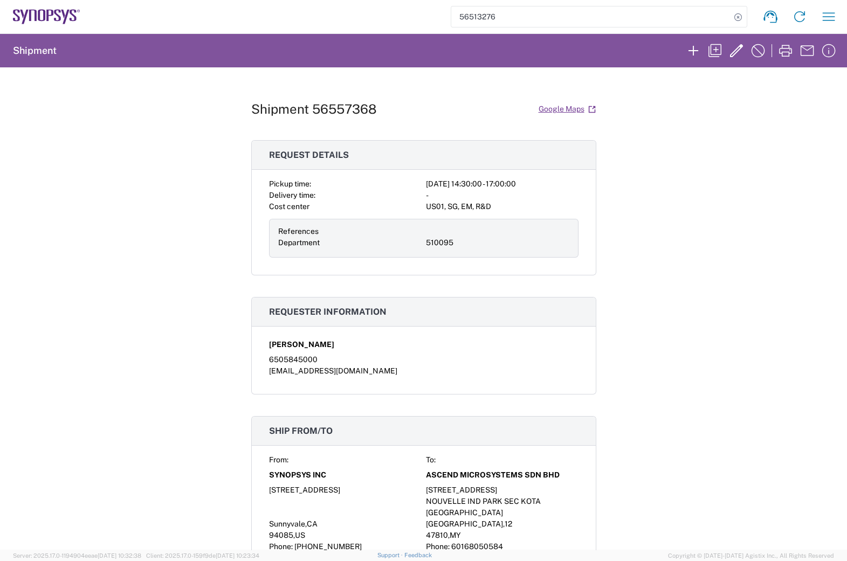
click at [720, 143] on div "Shipment 56557368 Google Maps Request details Pickup time: [DATE] 14:30:00 - 17…" at bounding box center [423, 308] width 847 height 482
click at [698, 105] on div "Shipment 56557368 Google Maps Request details Pickup time: [DATE] 14:30:00 - 17…" at bounding box center [423, 308] width 847 height 482
drag, startPoint x: 310, startPoint y: 108, endPoint x: 368, endPoint y: 113, distance: 57.4
click at [368, 113] on h1 "Shipment 56557368" at bounding box center [314, 109] width 126 height 16
click at [372, 113] on h1 "Shipment 56557368" at bounding box center [314, 109] width 126 height 16
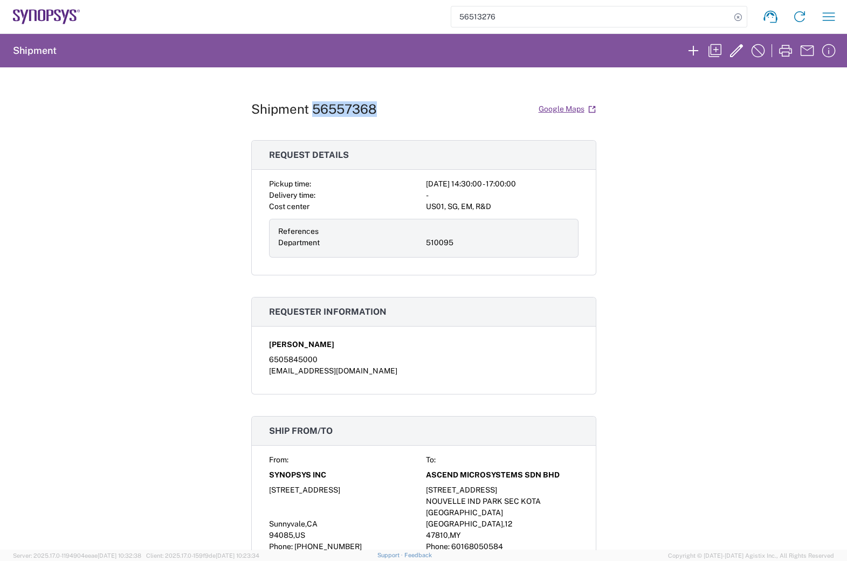
drag, startPoint x: 372, startPoint y: 110, endPoint x: 308, endPoint y: 112, distance: 64.1
click at [308, 112] on h1 "Shipment 56557368" at bounding box center [314, 109] width 126 height 16
copy h1 "56557368"
drag, startPoint x: 620, startPoint y: 164, endPoint x: 622, endPoint y: 158, distance: 6.3
click at [620, 164] on div "Shipment 56557368 Google Maps Request details Pickup time: [DATE] 14:30:00 - 17…" at bounding box center [423, 308] width 847 height 482
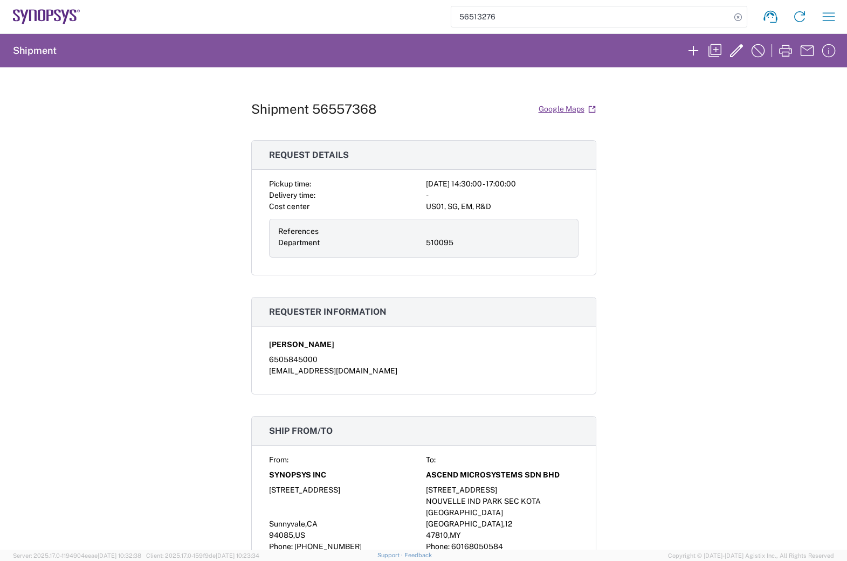
click at [649, 300] on div "Shipment 56557368 Google Maps Request details Pickup time: [DATE] 14:30:00 - 17…" at bounding box center [423, 308] width 847 height 482
click at [655, 189] on div "Shipment 56557368 Google Maps Request details Pickup time: [DATE] 14:30:00 - 17…" at bounding box center [423, 308] width 847 height 482
click at [707, 354] on div "Shipment 56557368 Google Maps Request details Pickup time: [DATE] 14:30:00 - 17…" at bounding box center [423, 308] width 847 height 482
click at [630, 422] on div "Shipment 56557368 Google Maps Request details Pickup time: [DATE] 14:30:00 - 17…" at bounding box center [423, 308] width 847 height 482
